Goal: Entertainment & Leisure: Browse casually

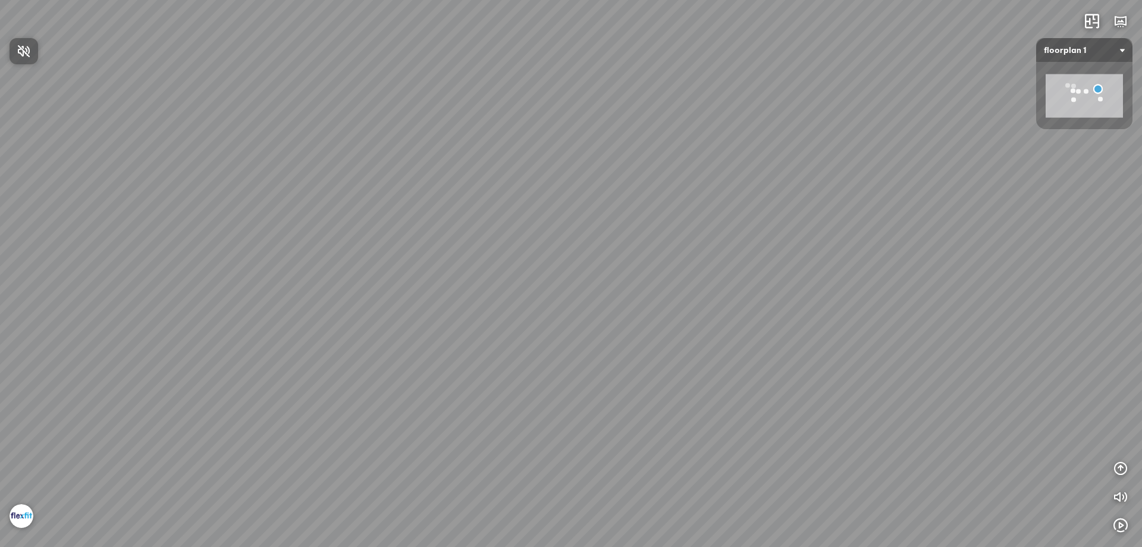
drag, startPoint x: 636, startPoint y: 260, endPoint x: 746, endPoint y: 187, distance: 131.8
click at [746, 188] on div at bounding box center [571, 273] width 1142 height 547
drag, startPoint x: 532, startPoint y: 313, endPoint x: 714, endPoint y: 457, distance: 232.2
click at [713, 459] on div at bounding box center [571, 273] width 1142 height 547
drag, startPoint x: 585, startPoint y: 193, endPoint x: 515, endPoint y: 78, distance: 134.6
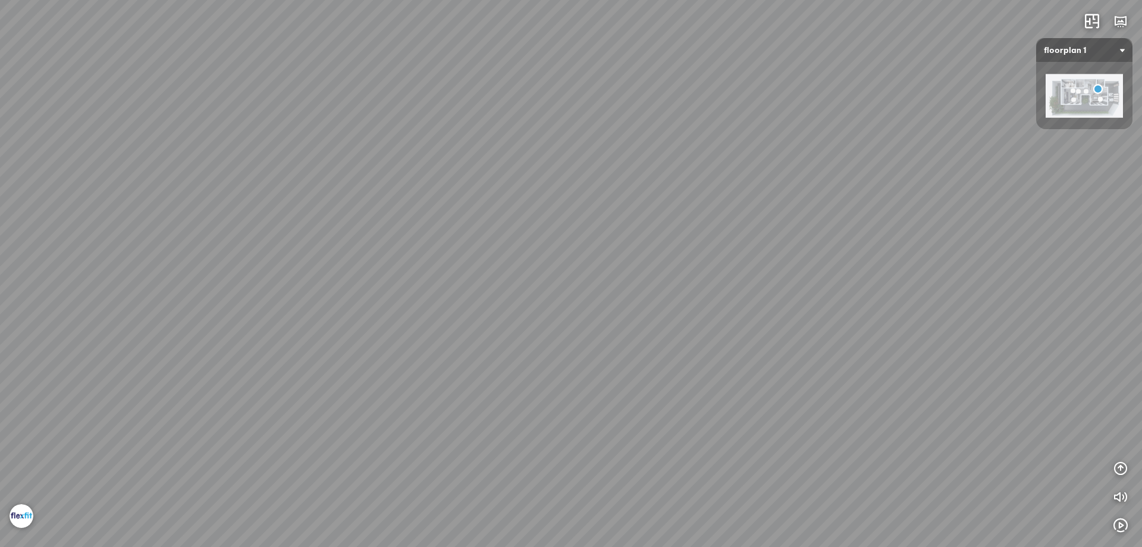
click at [507, 80] on div at bounding box center [571, 273] width 1142 height 547
drag, startPoint x: 632, startPoint y: 294, endPoint x: 843, endPoint y: 303, distance: 211.4
click at [843, 303] on div at bounding box center [571, 273] width 1142 height 547
